Goal: Information Seeking & Learning: Check status

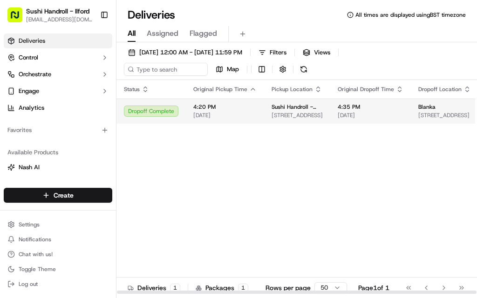
click at [218, 112] on span "[DATE]" at bounding box center [224, 115] width 63 height 7
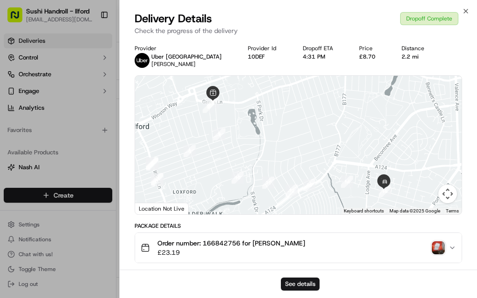
click at [359, 53] on div "Price £8.70" at bounding box center [372, 53] width 27 height 16
click at [359, 55] on div "£8.70" at bounding box center [372, 56] width 27 height 7
click at [458, 15] on div "Delivery Details Dropoff Complete" at bounding box center [297, 18] width 327 height 15
click at [464, 14] on icon "button" at bounding box center [465, 10] width 7 height 7
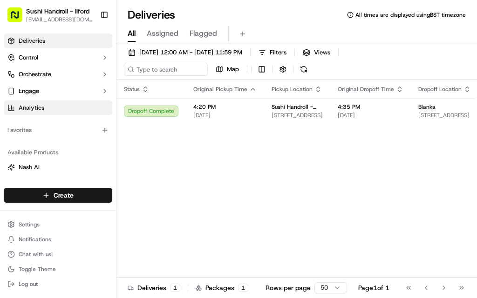
click at [49, 114] on link "Analytics" at bounding box center [58, 108] width 108 height 15
click at [56, 116] on div "Deliveries Control Orchestrate Engage Analytics" at bounding box center [58, 74] width 116 height 89
click at [63, 114] on link "Analytics" at bounding box center [58, 108] width 108 height 15
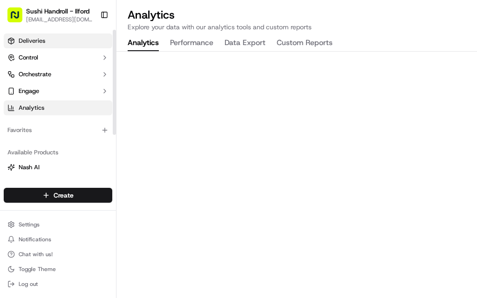
click at [73, 41] on link "Deliveries" at bounding box center [58, 41] width 108 height 15
click at [67, 45] on link "Deliveries" at bounding box center [58, 41] width 108 height 15
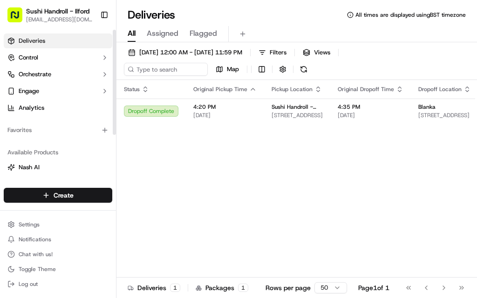
click at [161, 36] on span "Assigned" at bounding box center [163, 33] width 32 height 11
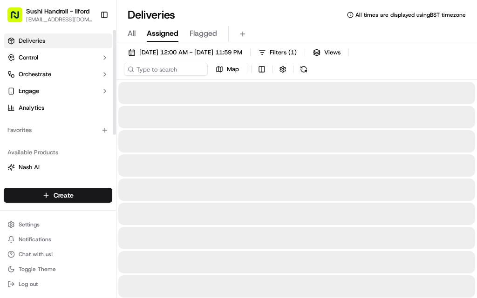
click at [168, 34] on span "Assigned" at bounding box center [163, 33] width 32 height 11
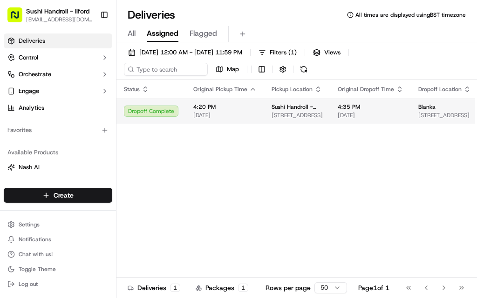
click at [272, 113] on span "[STREET_ADDRESS]" at bounding box center [296, 115] width 51 height 7
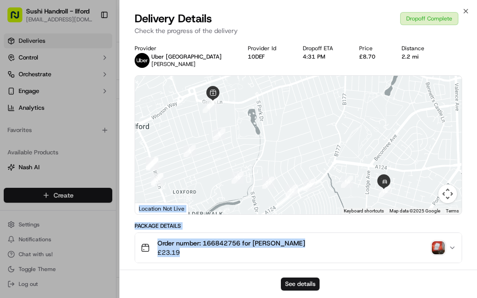
drag, startPoint x: 246, startPoint y: 208, endPoint x: 282, endPoint y: 129, distance: 86.8
click at [336, 241] on div "Order number: 166842756 for Blanka £23.19" at bounding box center [295, 248] width 308 height 19
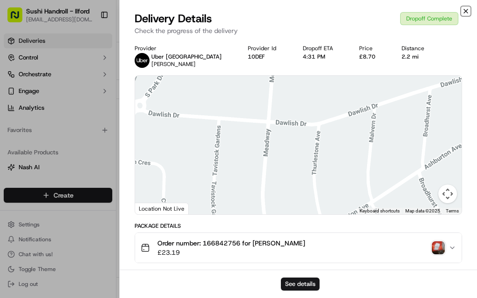
click at [464, 12] on icon "button" at bounding box center [465, 10] width 7 height 7
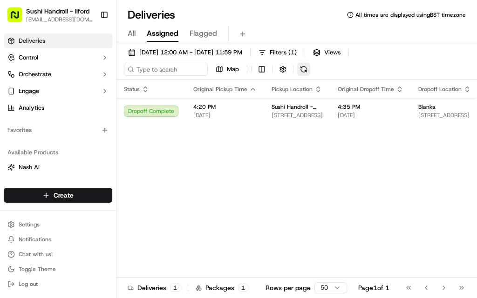
click at [302, 74] on button at bounding box center [303, 69] width 13 height 13
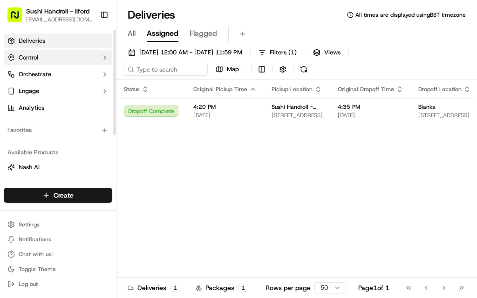
click at [70, 54] on button "Control" at bounding box center [58, 57] width 108 height 15
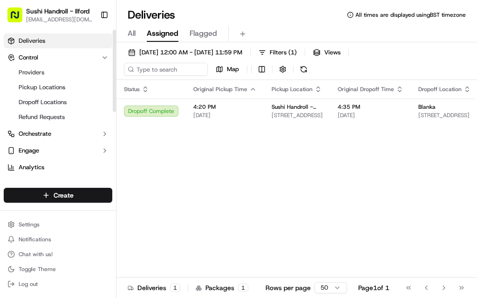
click at [33, 40] on span "Deliveries" at bounding box center [32, 41] width 27 height 8
click at [67, 152] on button "Engage" at bounding box center [58, 150] width 108 height 15
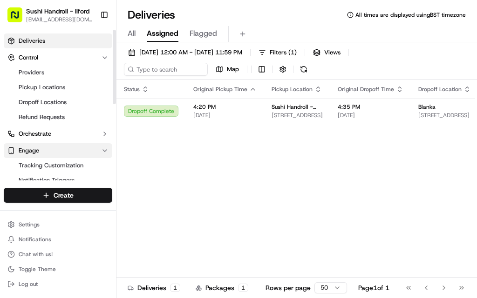
click at [67, 152] on button "Engage" at bounding box center [58, 150] width 108 height 15
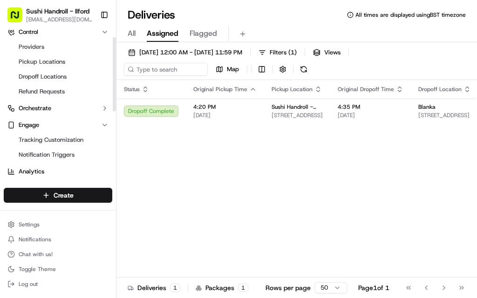
scroll to position [15, 0]
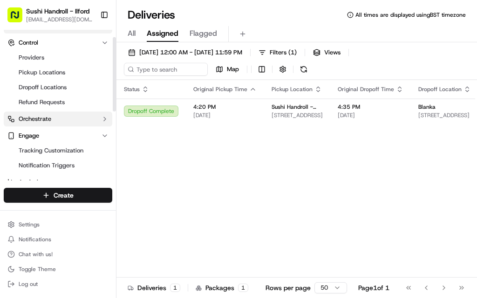
click at [63, 115] on button "Orchestrate" at bounding box center [58, 119] width 108 height 15
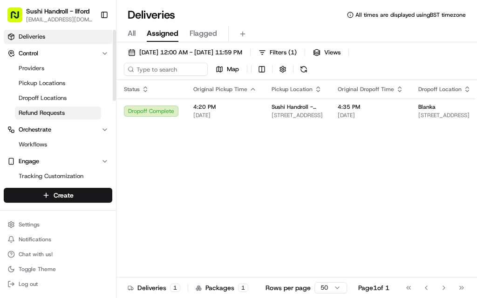
scroll to position [0, 0]
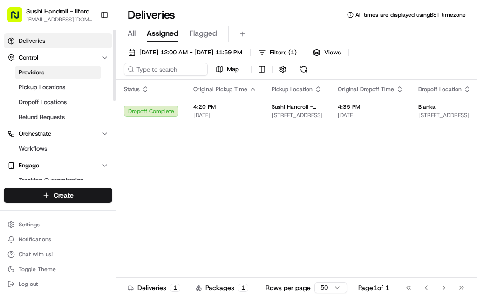
click at [36, 74] on span "Providers" at bounding box center [32, 72] width 26 height 8
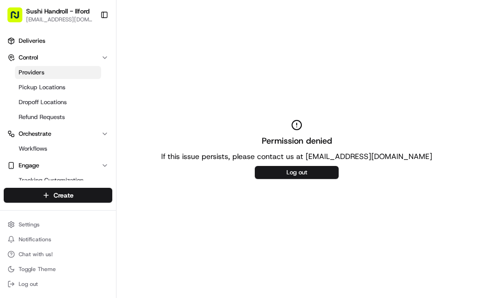
click at [197, 13] on div "Permission denied If this issue persists, please contact us at [EMAIL_ADDRESS][…" at bounding box center [296, 149] width 360 height 298
